Goal: Information Seeking & Learning: Learn about a topic

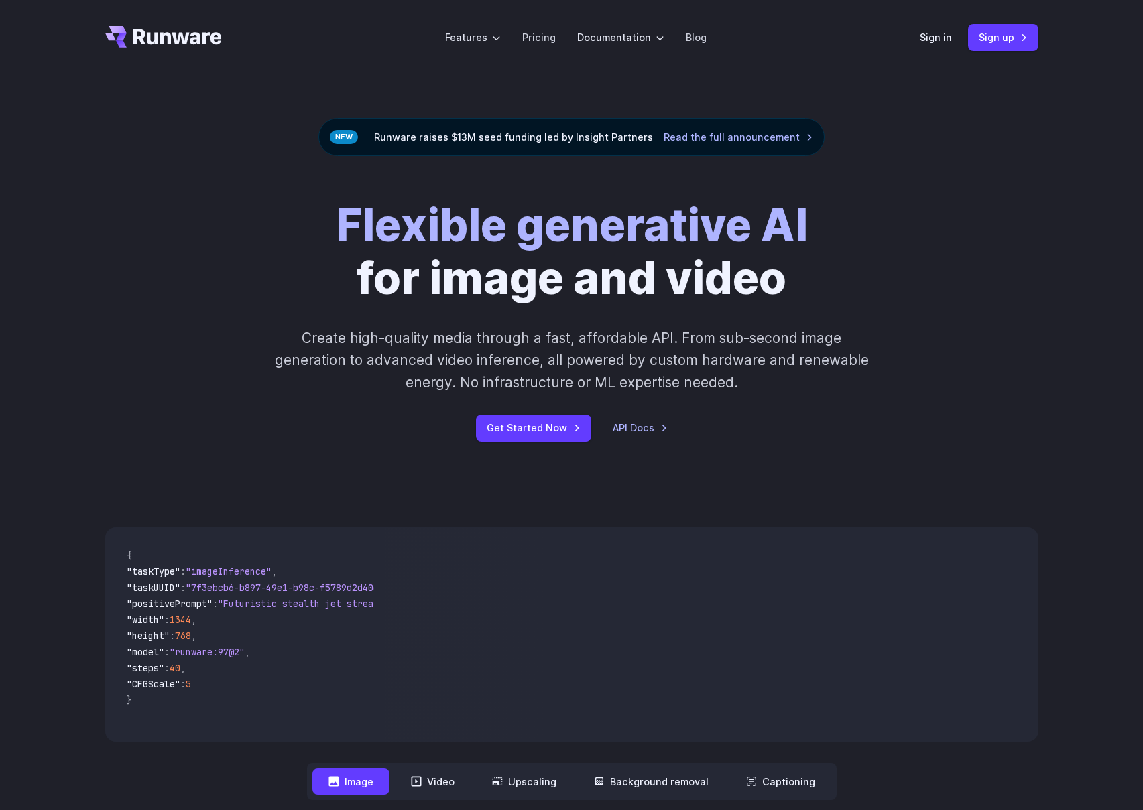
click at [231, 473] on div "Flexible generative AI for image and video Create high-quality media through a …" at bounding box center [571, 320] width 1143 height 328
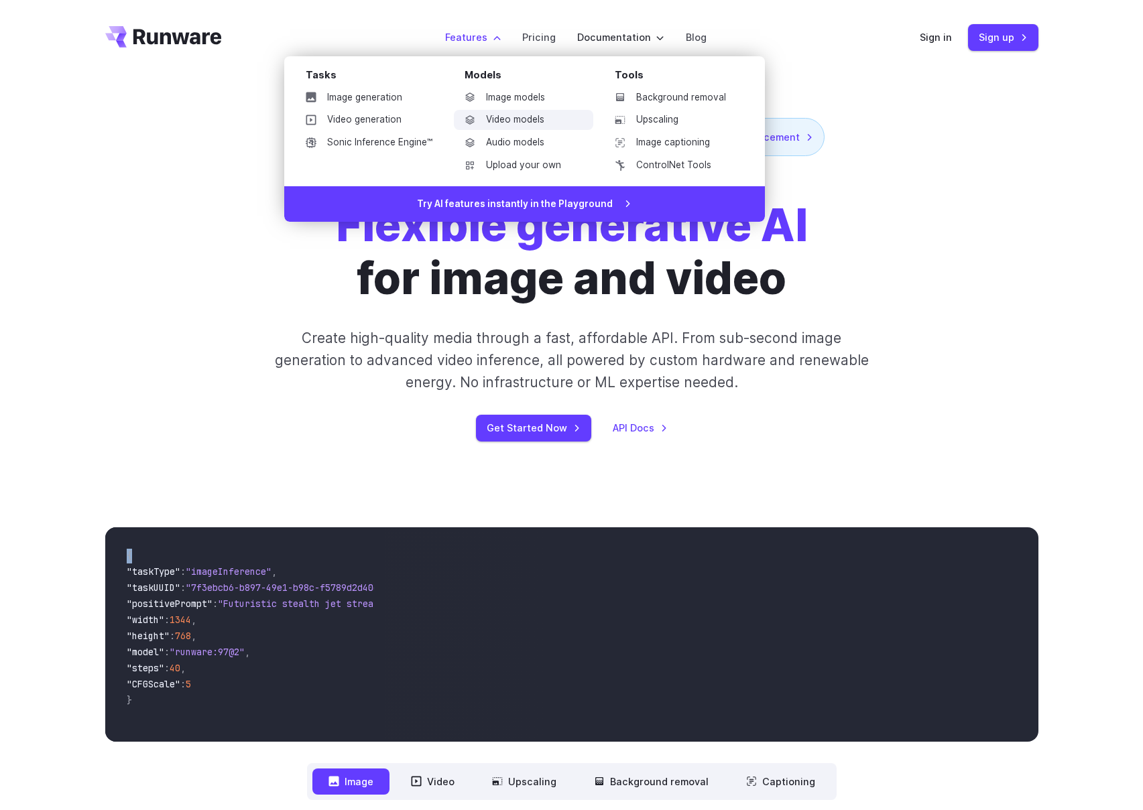
click at [495, 123] on link "Video models" at bounding box center [523, 120] width 139 height 20
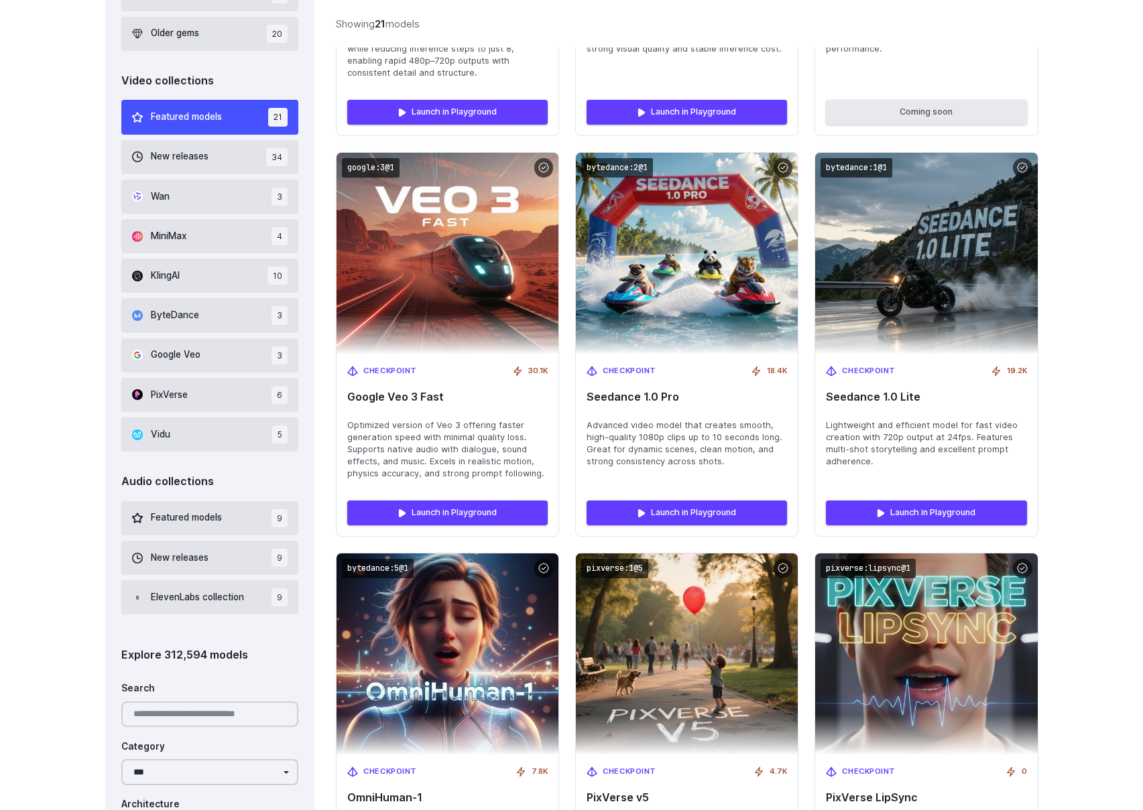
scroll to position [1005, 0]
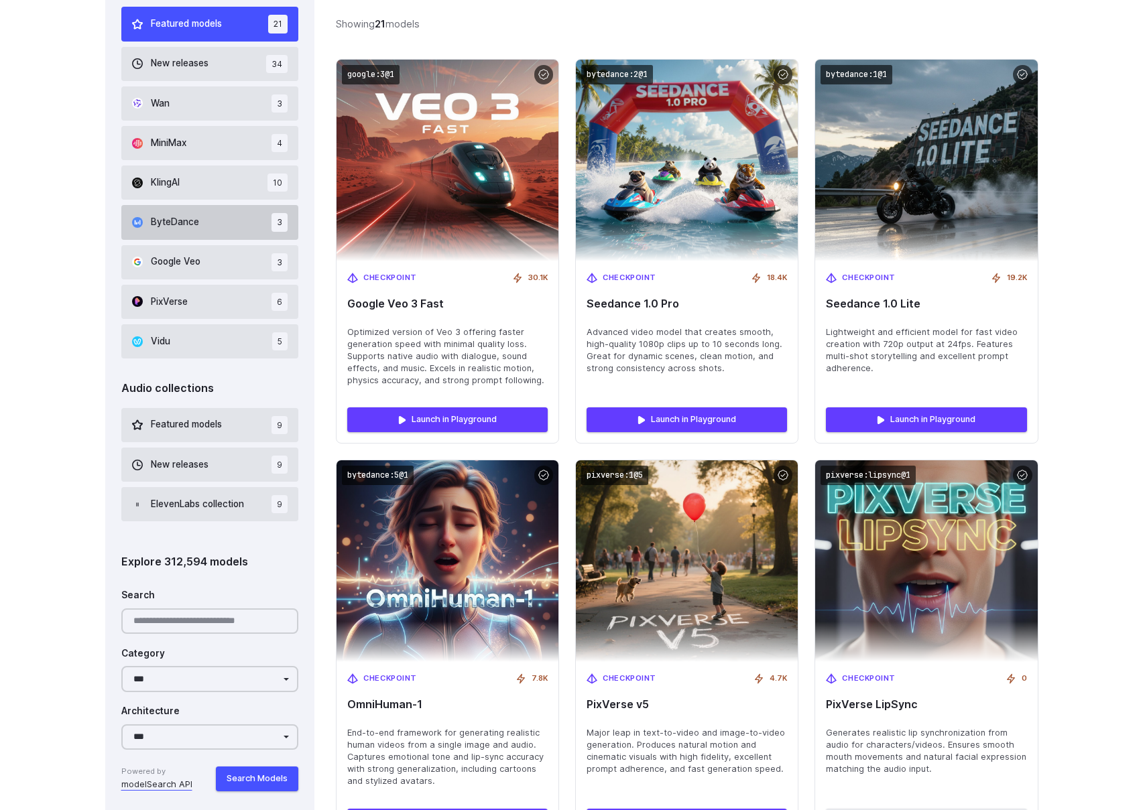
click at [232, 231] on button "ByteDance 3" at bounding box center [210, 222] width 178 height 34
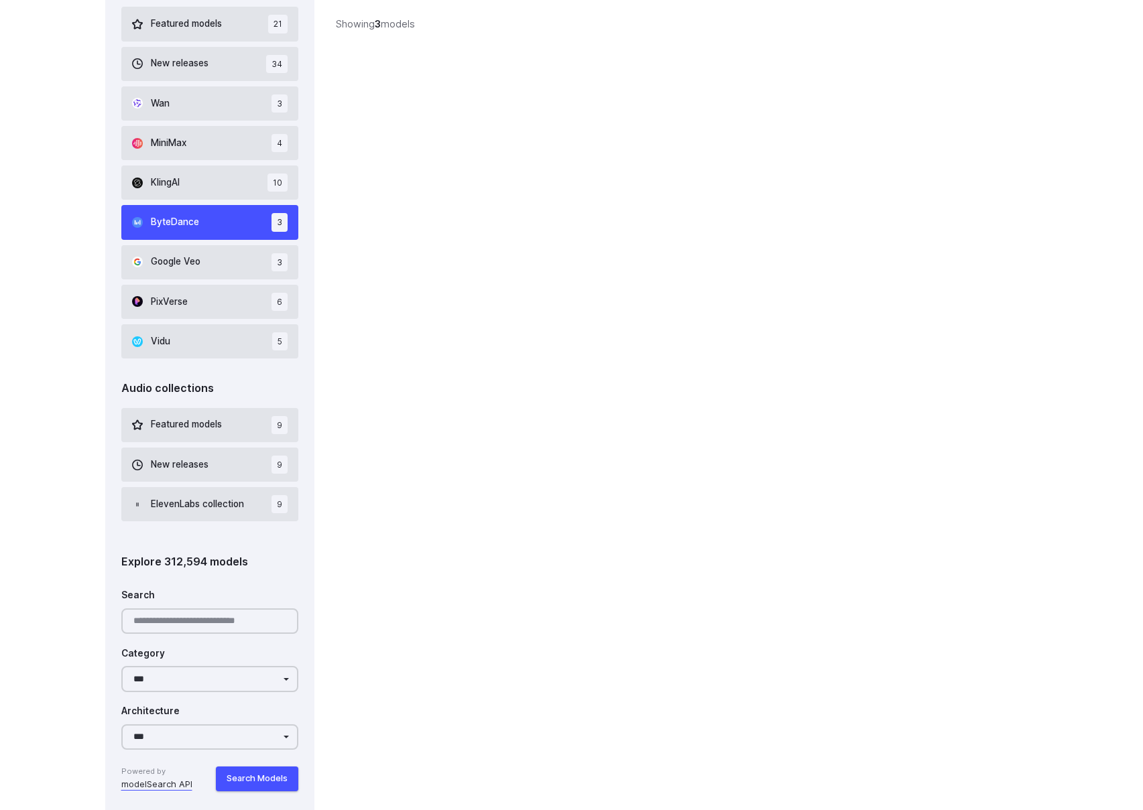
click at [388, 416] on div "‹ ByteDance ByteDance's cutting-edge video models with ultra-fast generation an…" at bounding box center [687, 170] width 702 height 1296
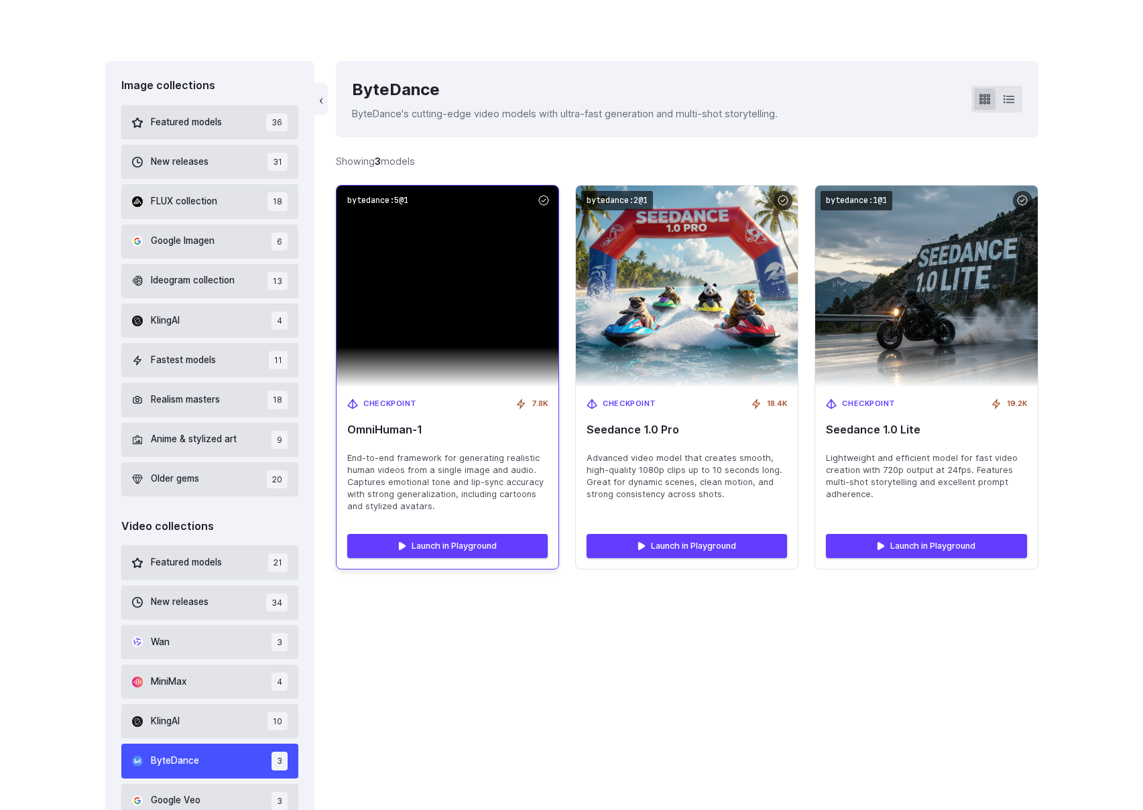
scroll to position [313, 0]
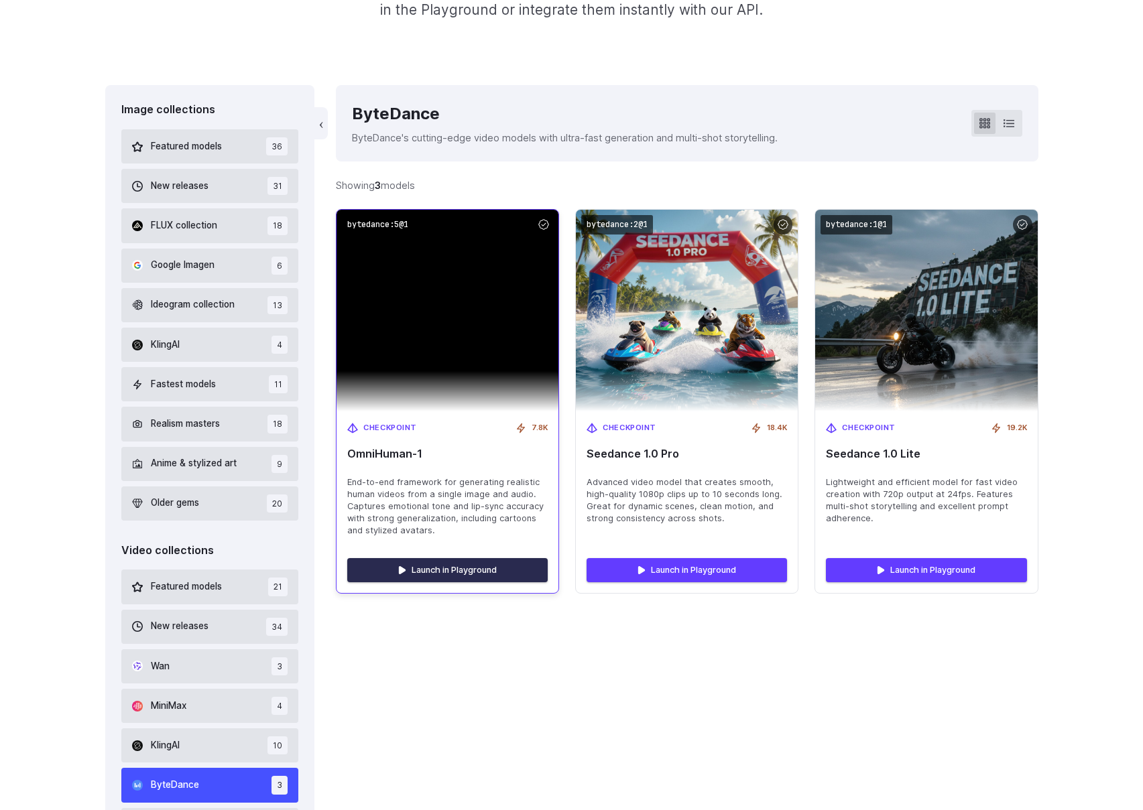
click at [375, 564] on link "Launch in Playground" at bounding box center [447, 570] width 200 height 24
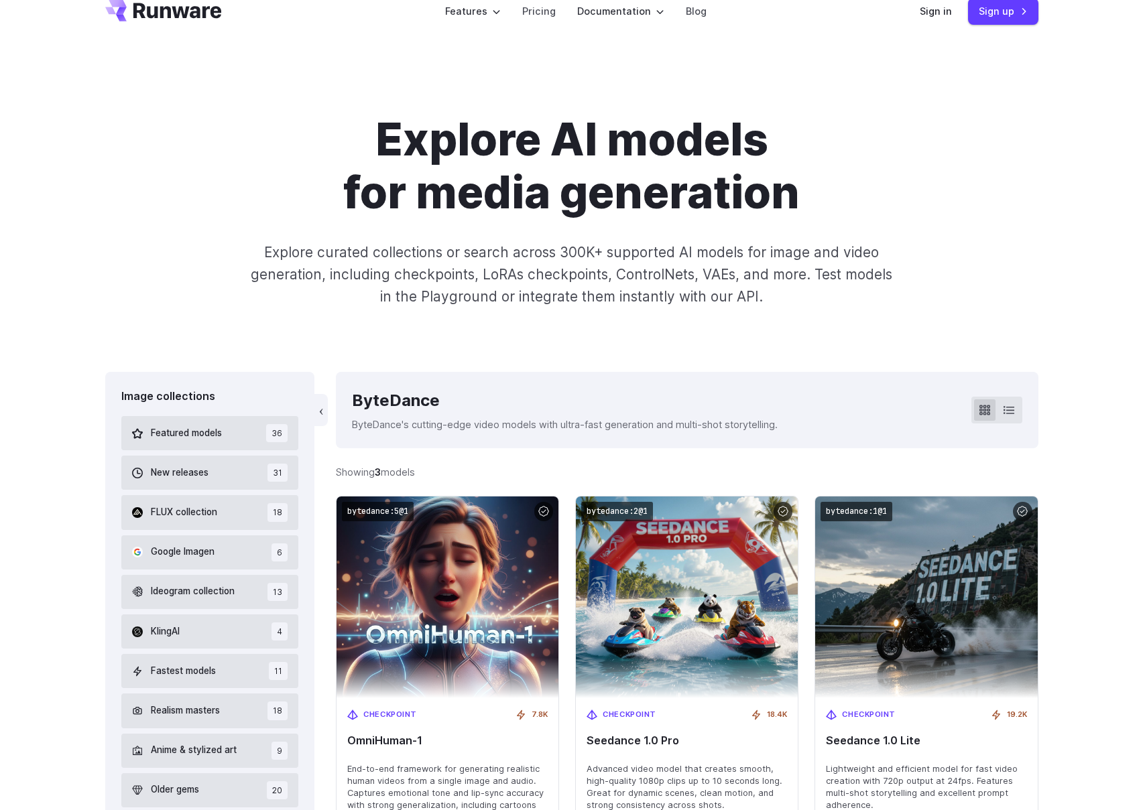
scroll to position [0, 0]
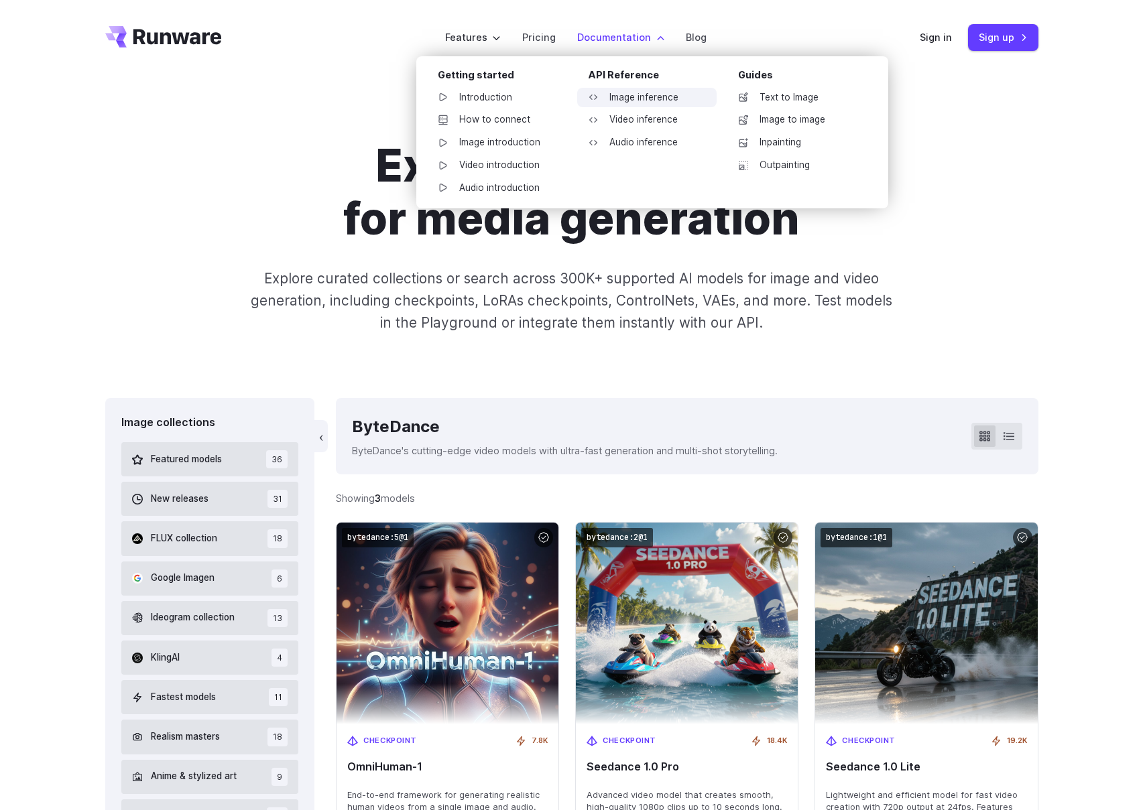
click at [628, 102] on link "Image inference" at bounding box center [646, 98] width 139 height 20
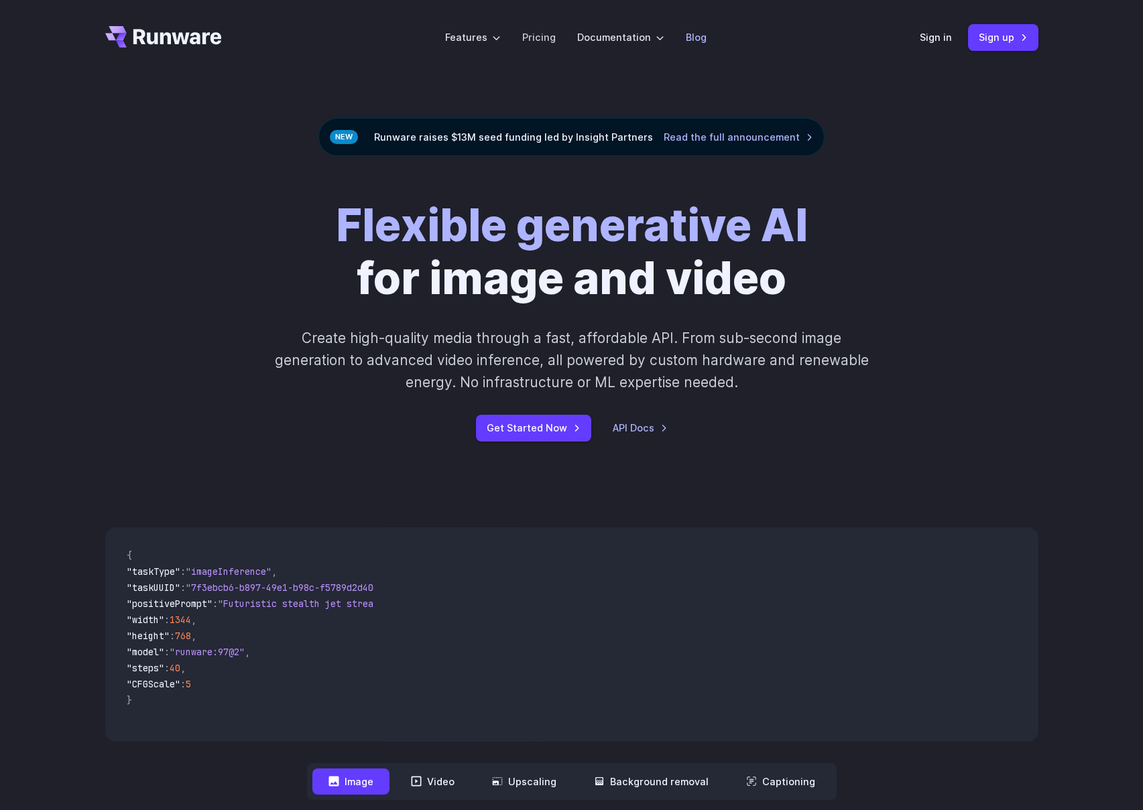
click at [691, 40] on link "Blog" at bounding box center [696, 36] width 21 height 15
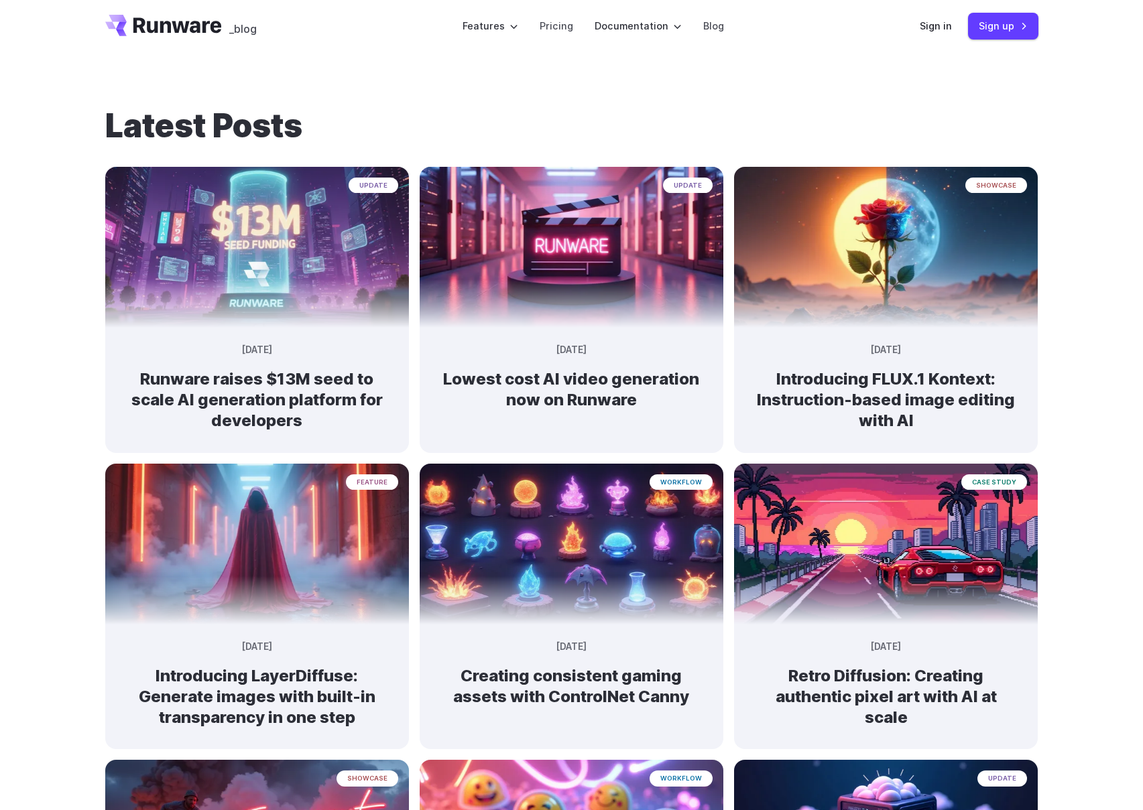
scroll to position [10, 0]
